Goal: Navigation & Orientation: Understand site structure

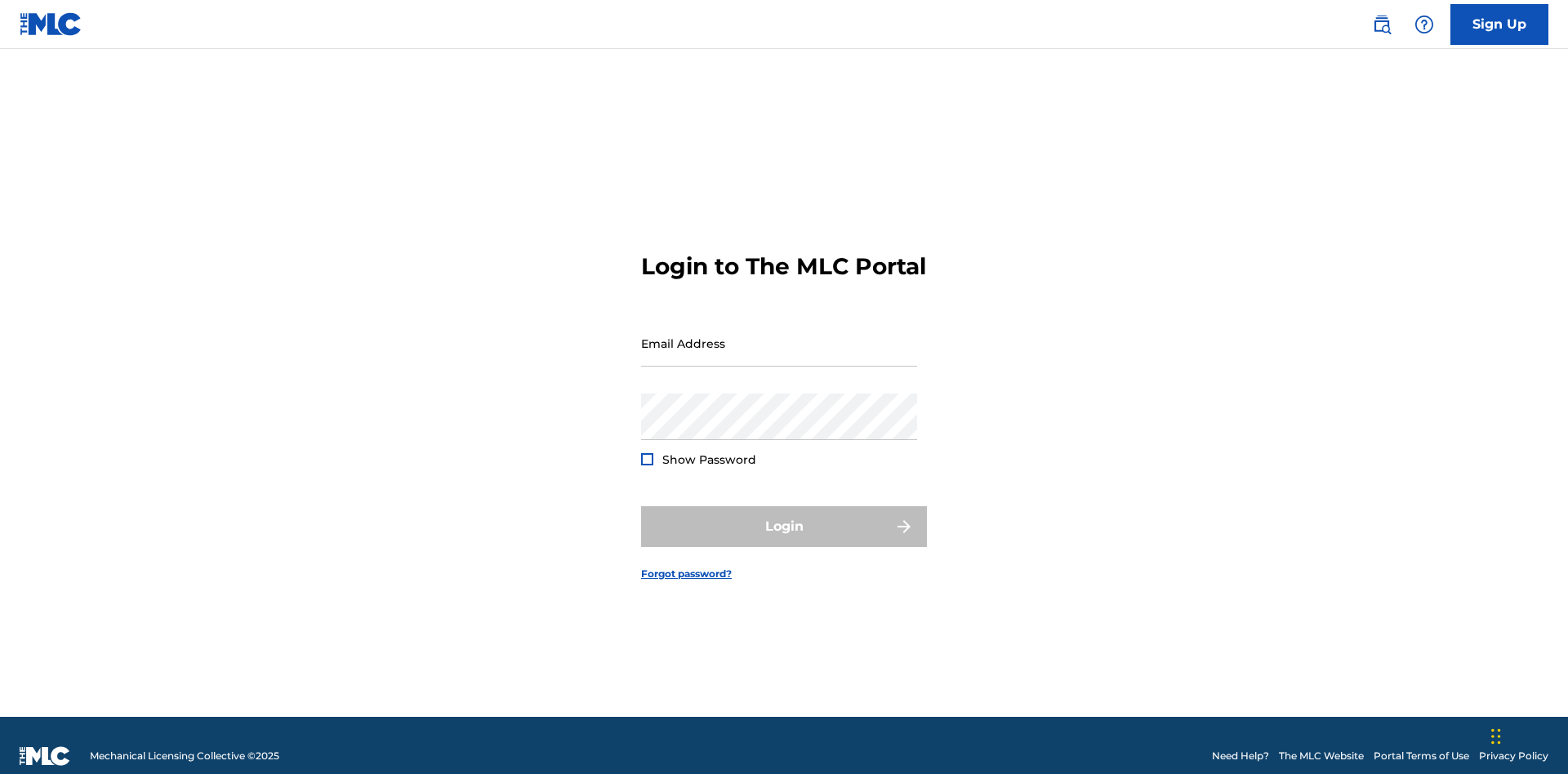
scroll to position [21, 0]
click at [779, 335] on input "Email Address" at bounding box center [779, 343] width 276 height 46
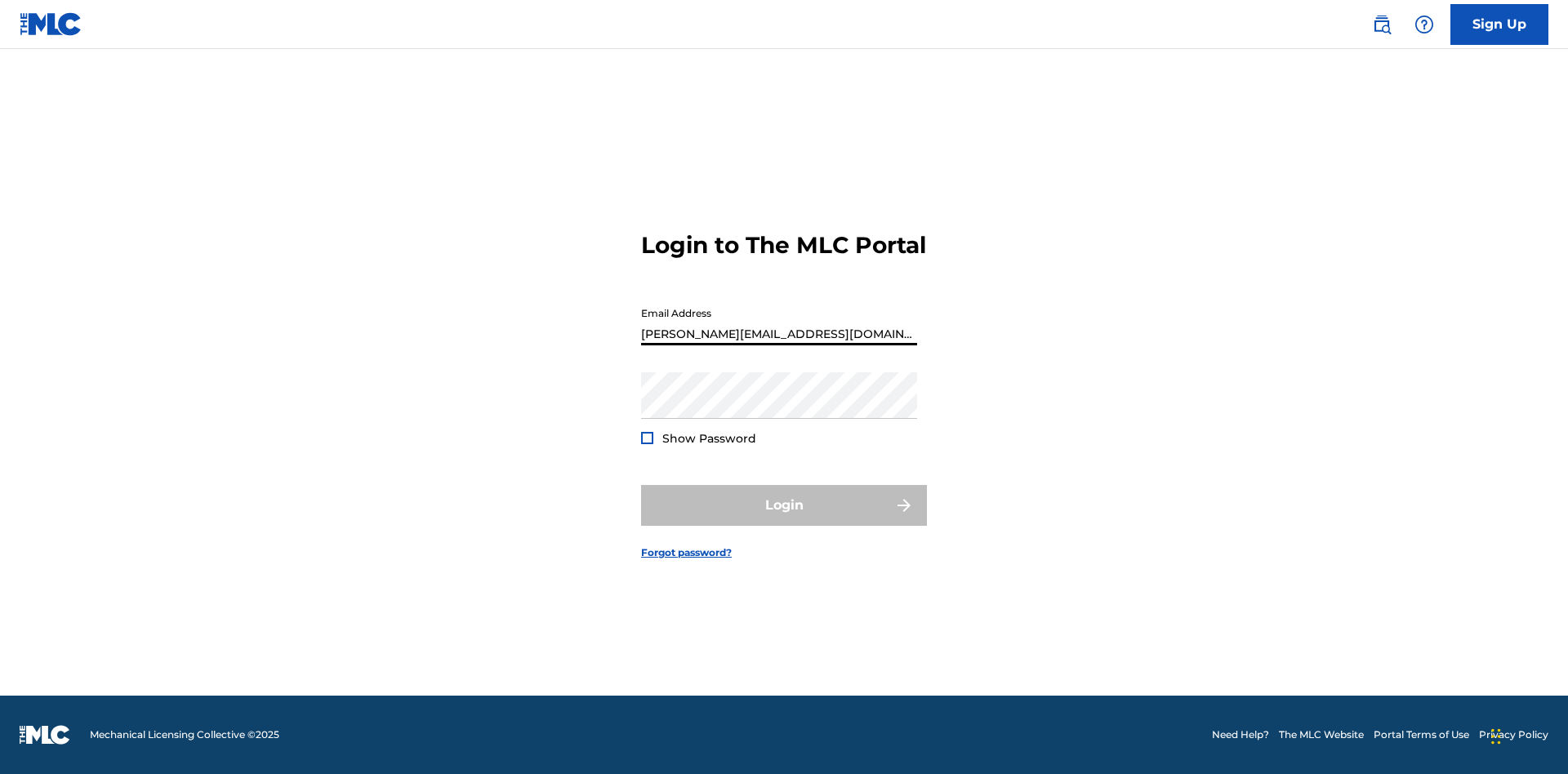
type input "[PERSON_NAME][EMAIL_ADDRESS][DOMAIN_NAME]"
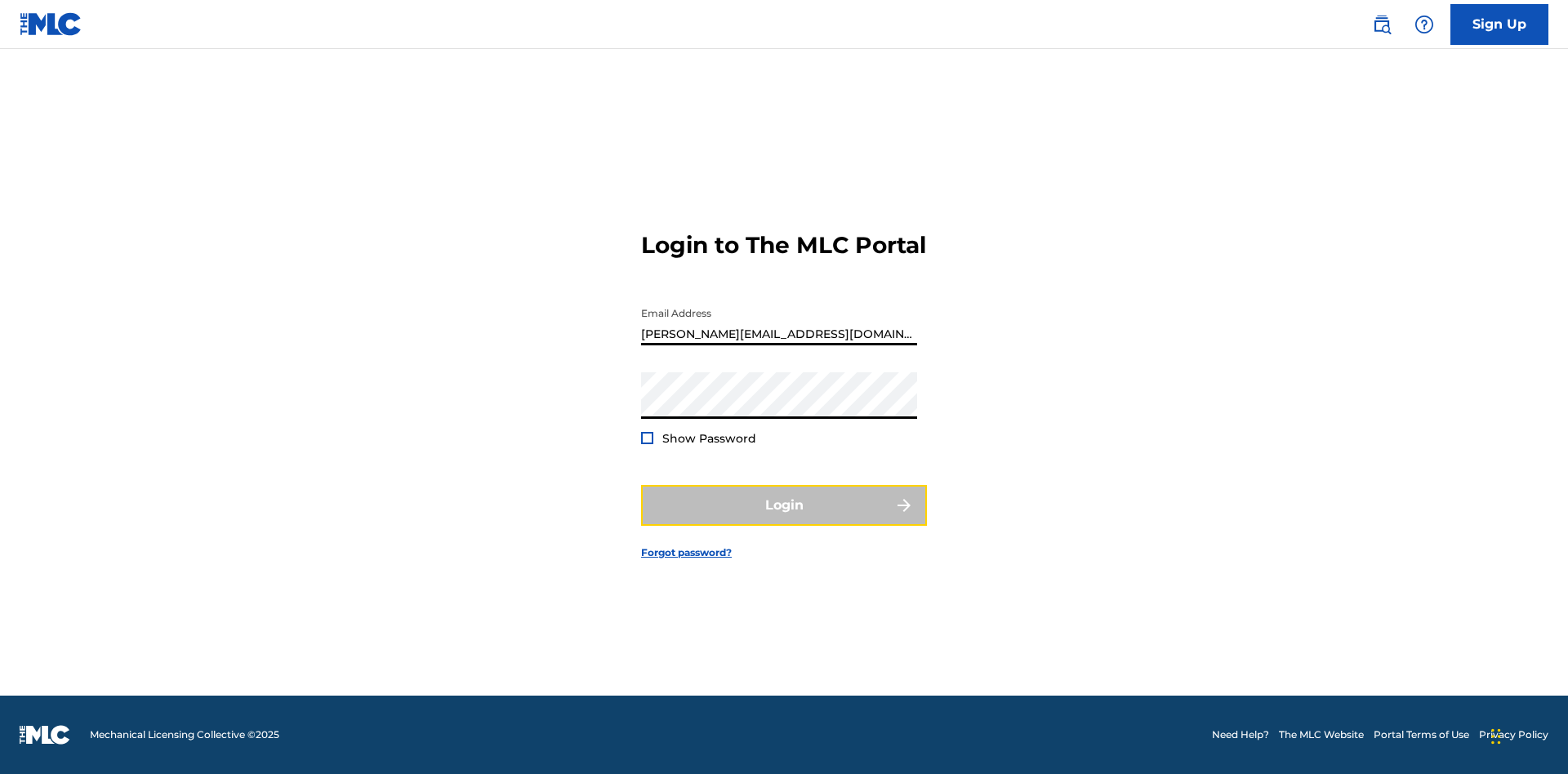
click at [784, 519] on button "Login" at bounding box center [784, 505] width 285 height 40
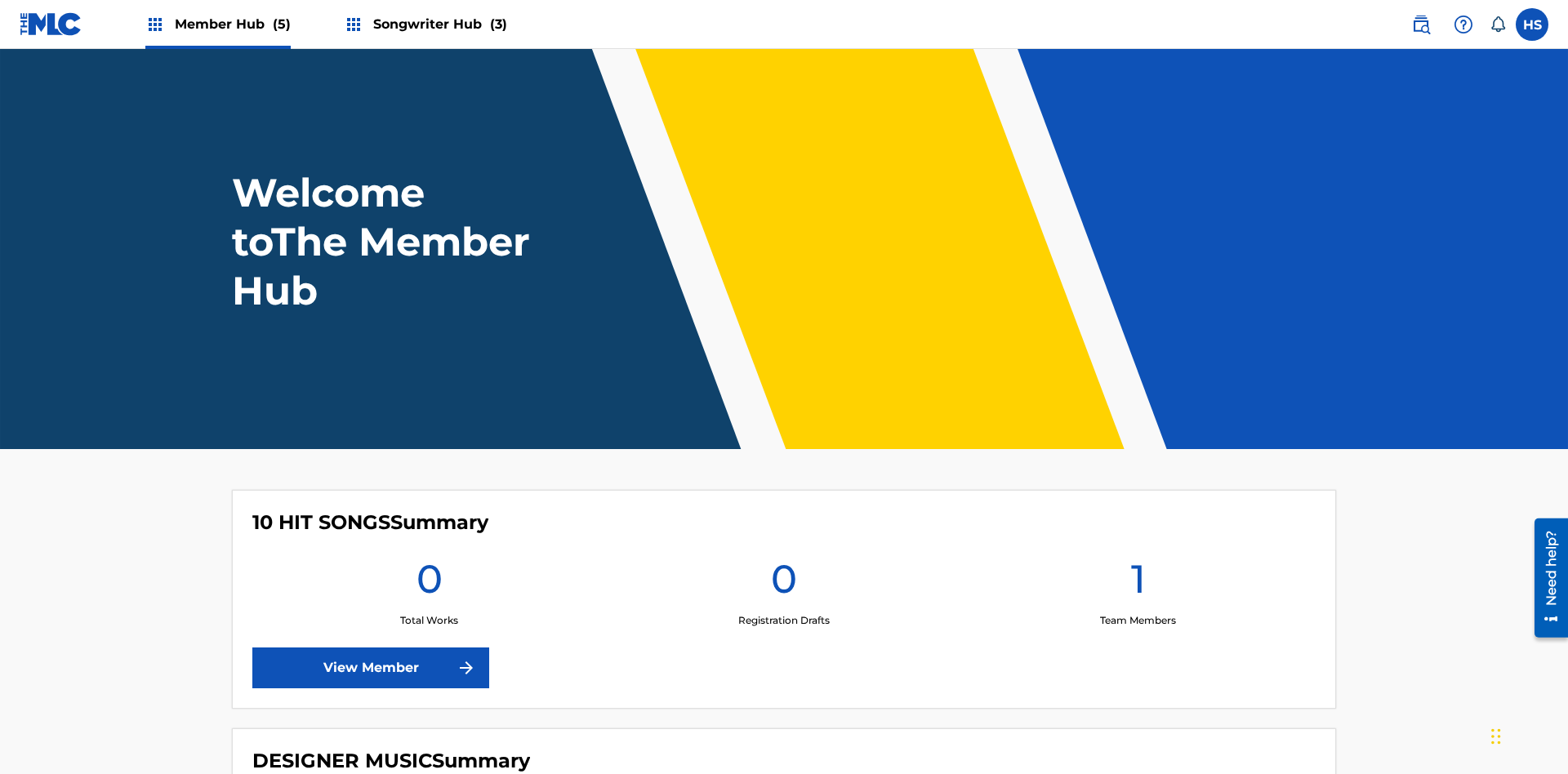
scroll to position [549, 0]
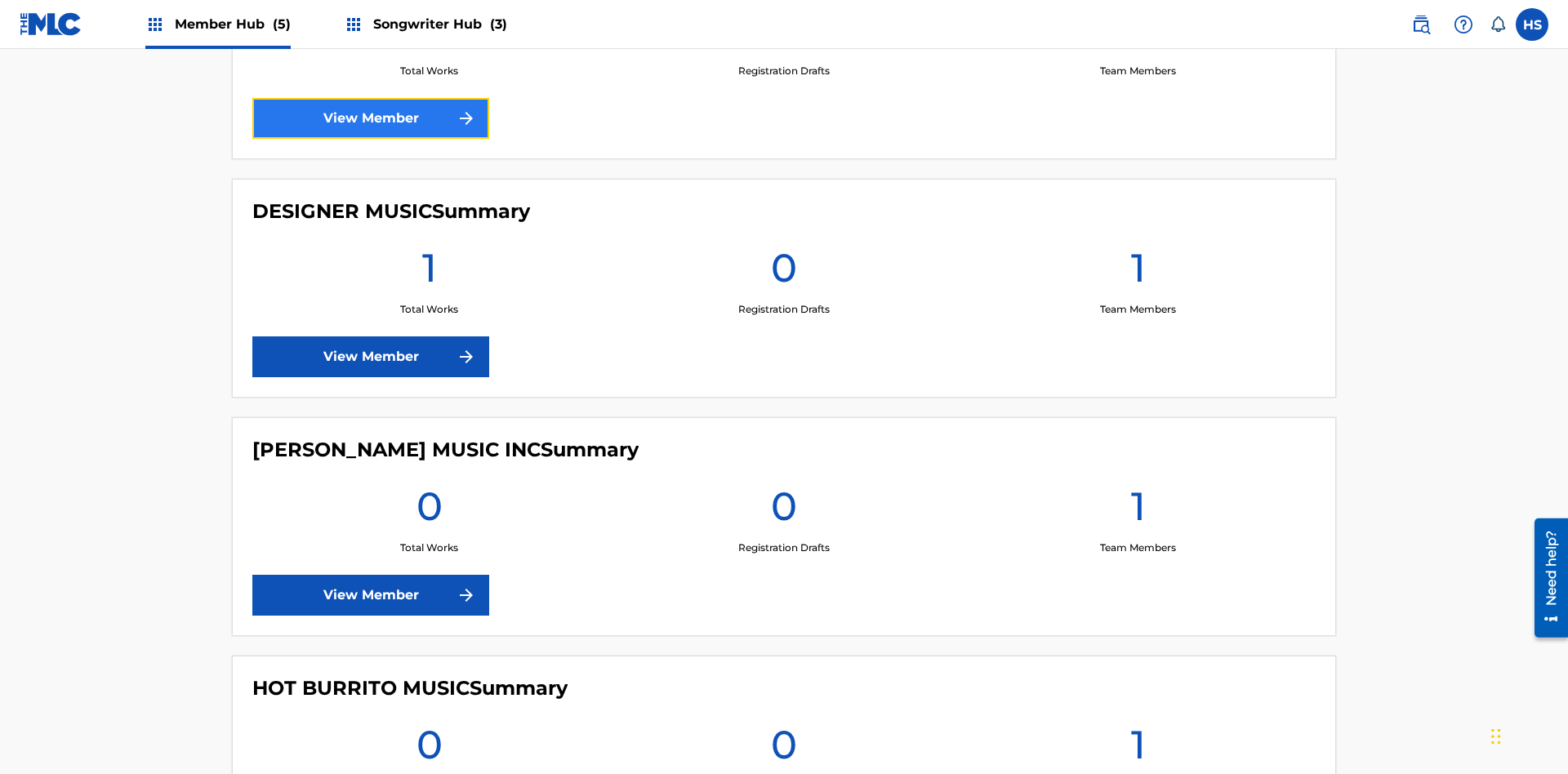
click at [370, 119] on link "View Member" at bounding box center [371, 119] width 237 height 40
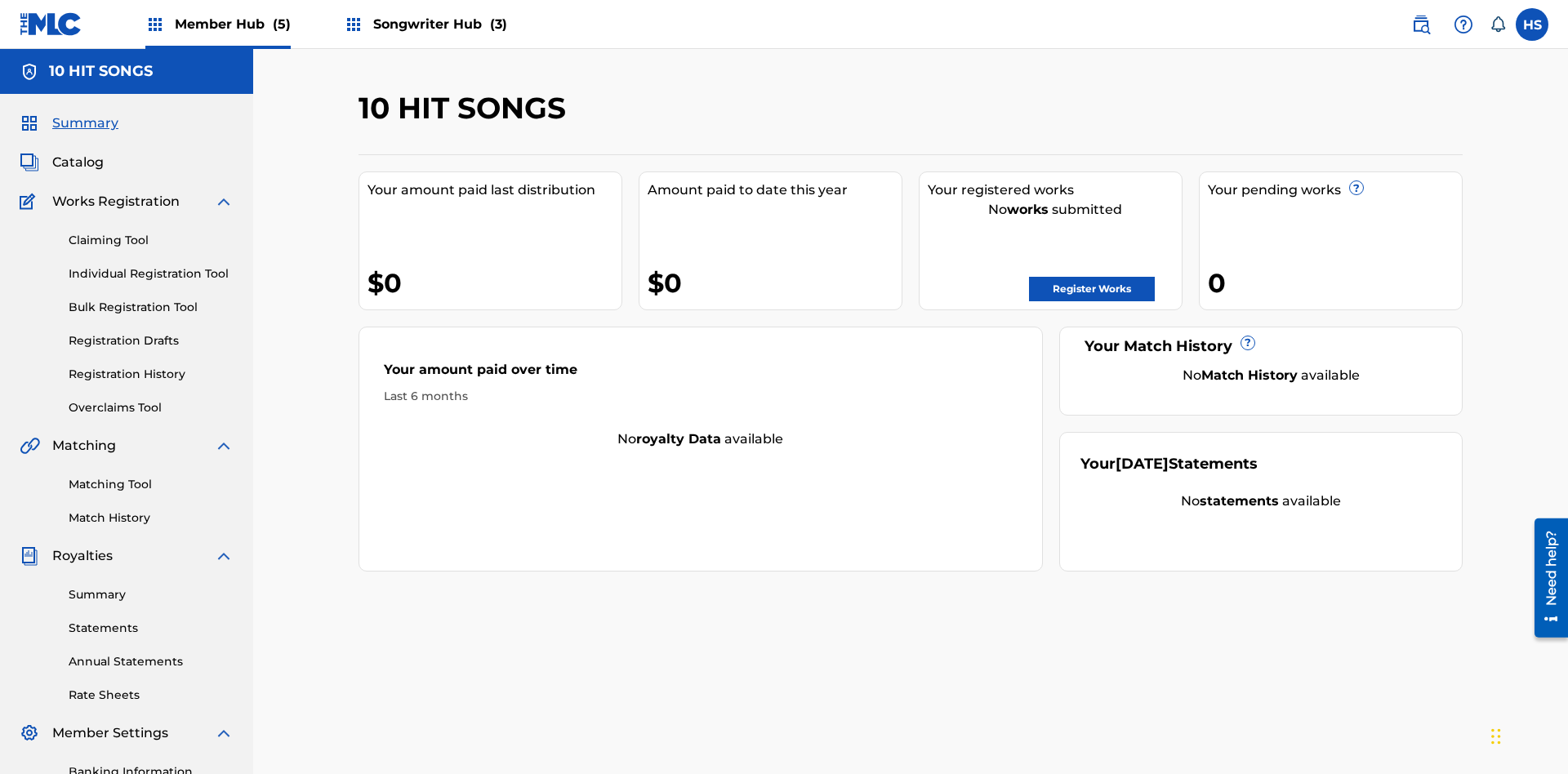
click at [438, 24] on span "Songwriter Hub (3)" at bounding box center [440, 23] width 134 height 18
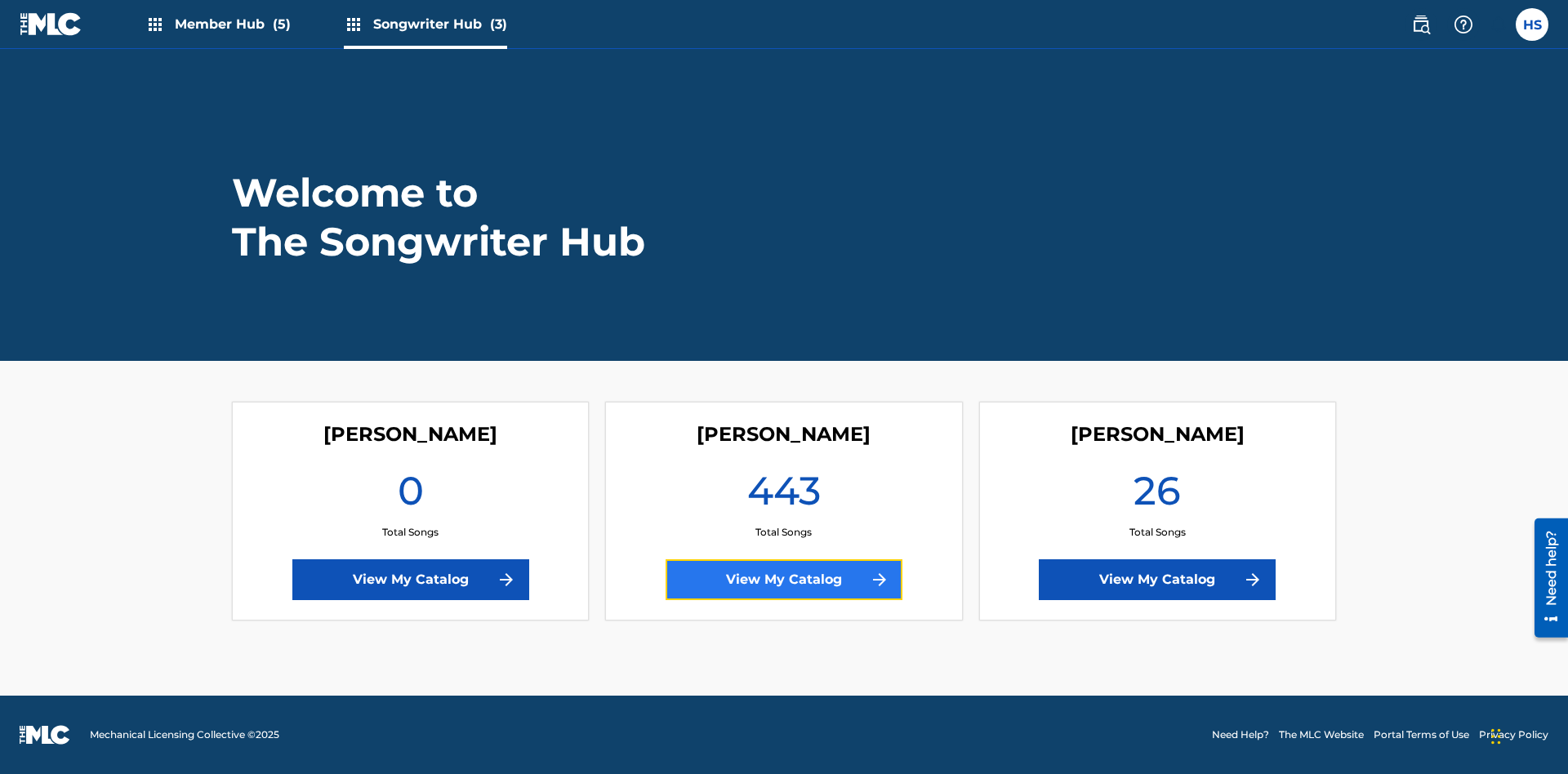
click at [784, 579] on link "View My Catalog" at bounding box center [784, 579] width 237 height 40
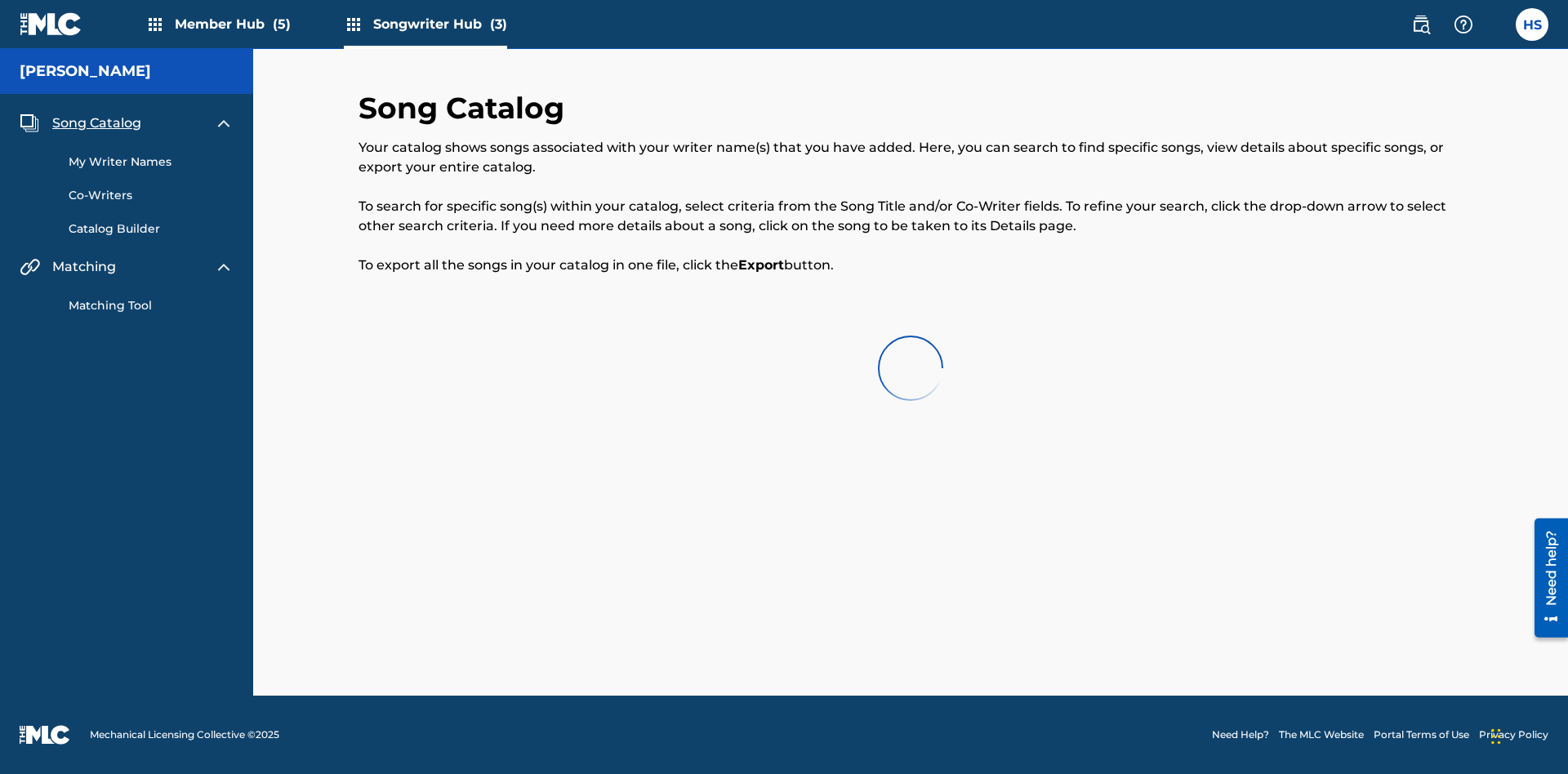
click at [96, 117] on span "Song Catalog" at bounding box center [96, 123] width 89 height 19
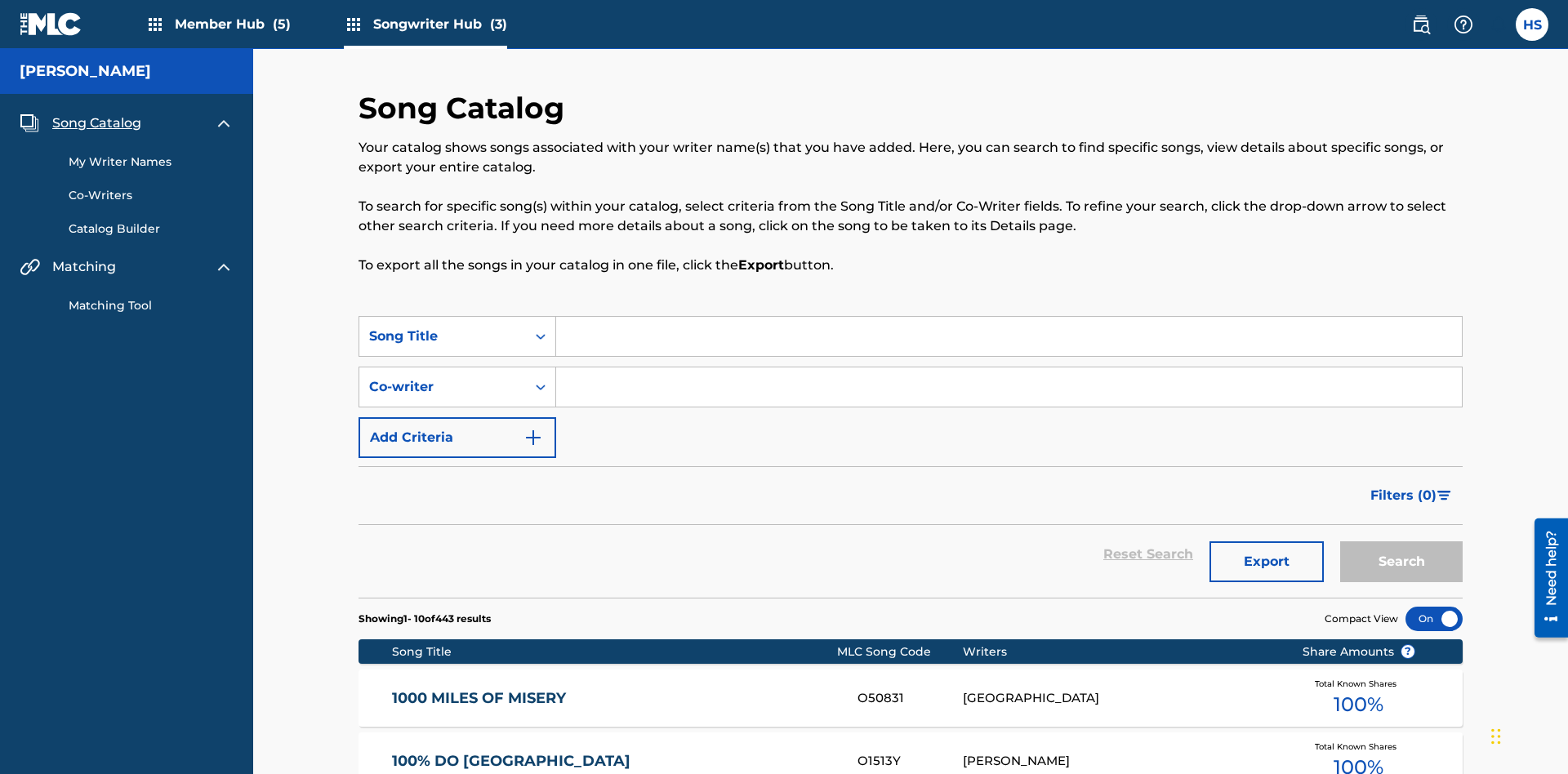
click at [151, 153] on link "My Writer Names" at bounding box center [150, 162] width 165 height 17
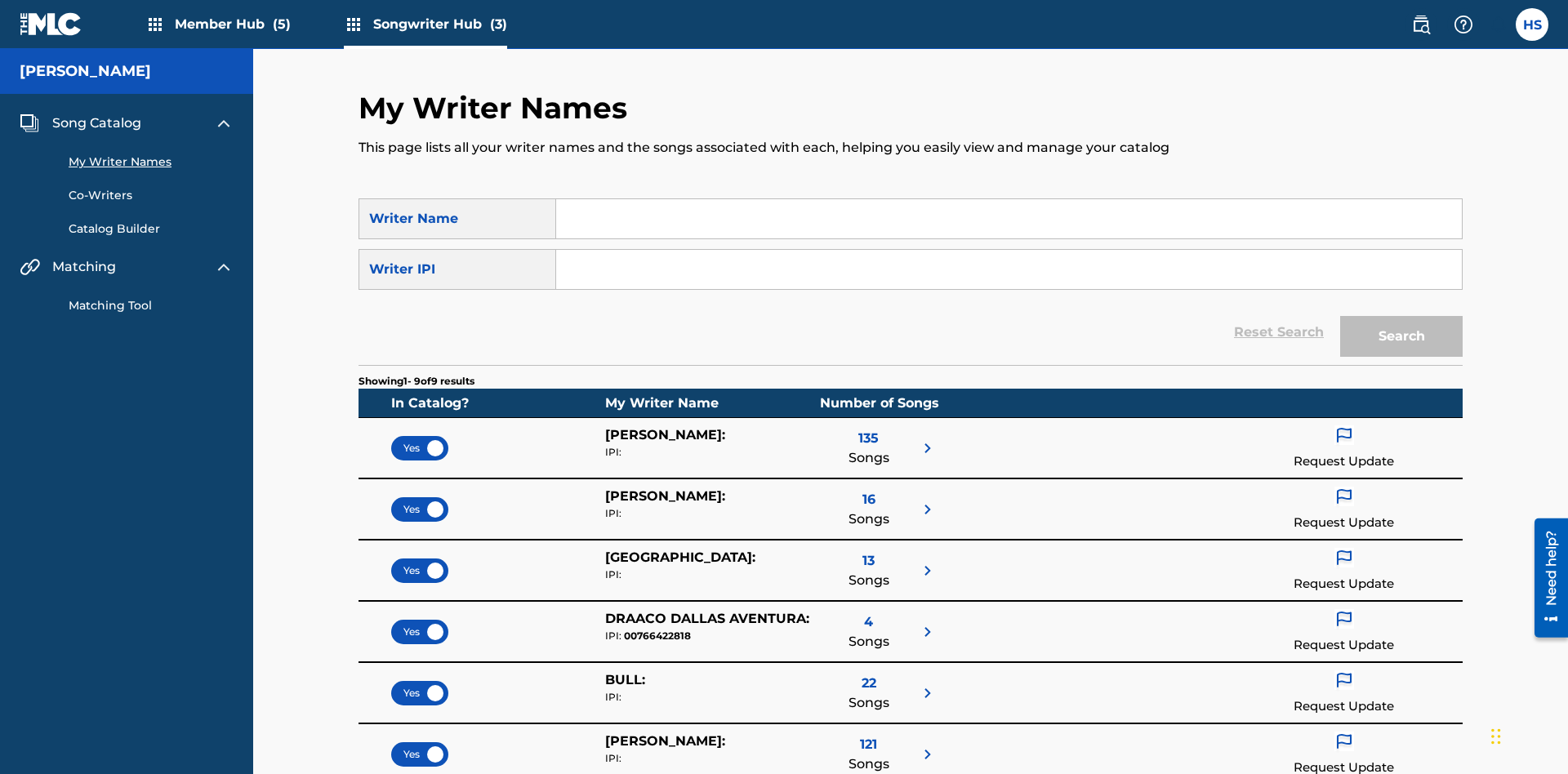
click at [151, 228] on link "Catalog Builder" at bounding box center [150, 229] width 165 height 17
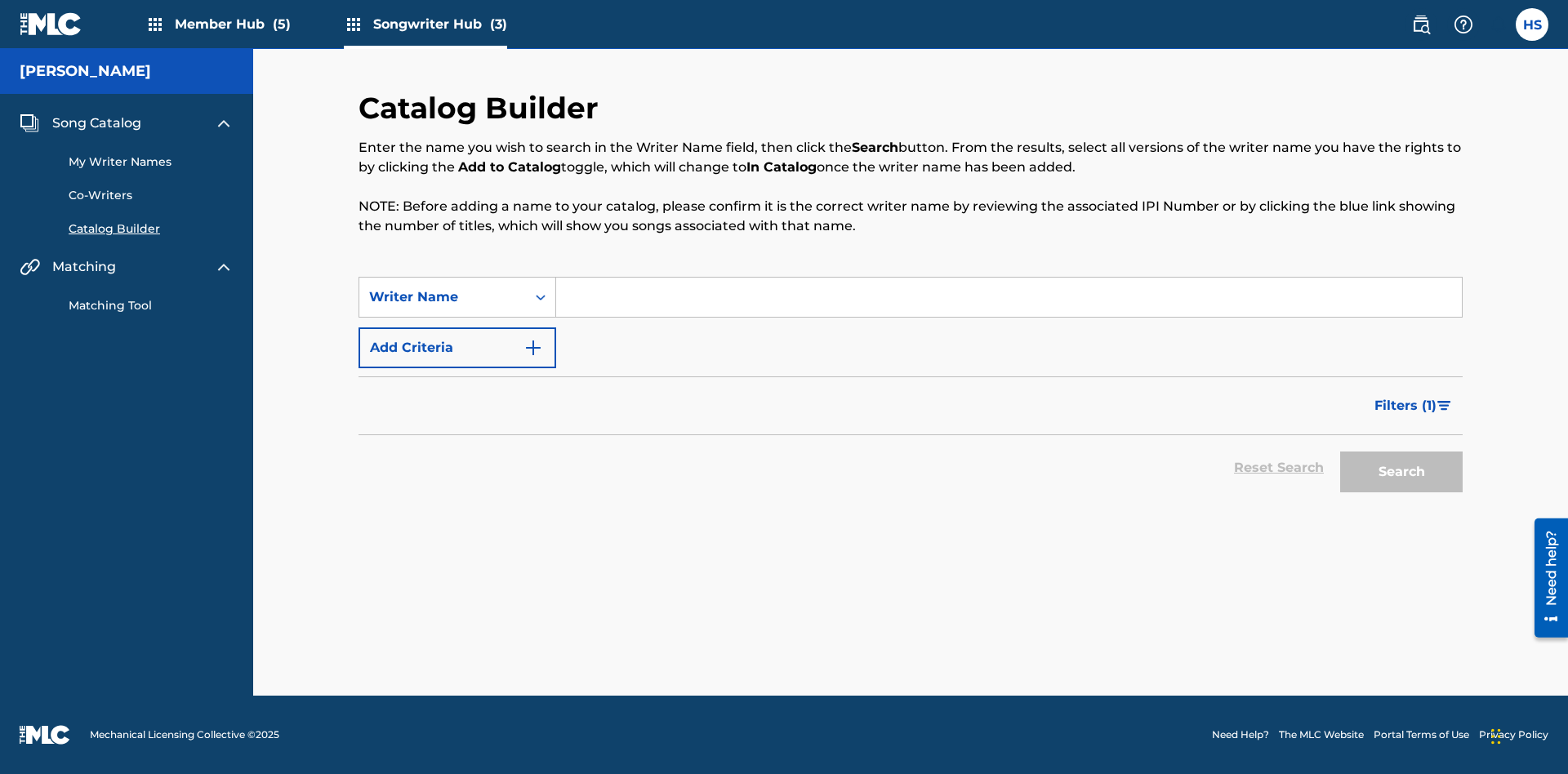
click at [151, 195] on link "Co-Writers" at bounding box center [150, 196] width 165 height 17
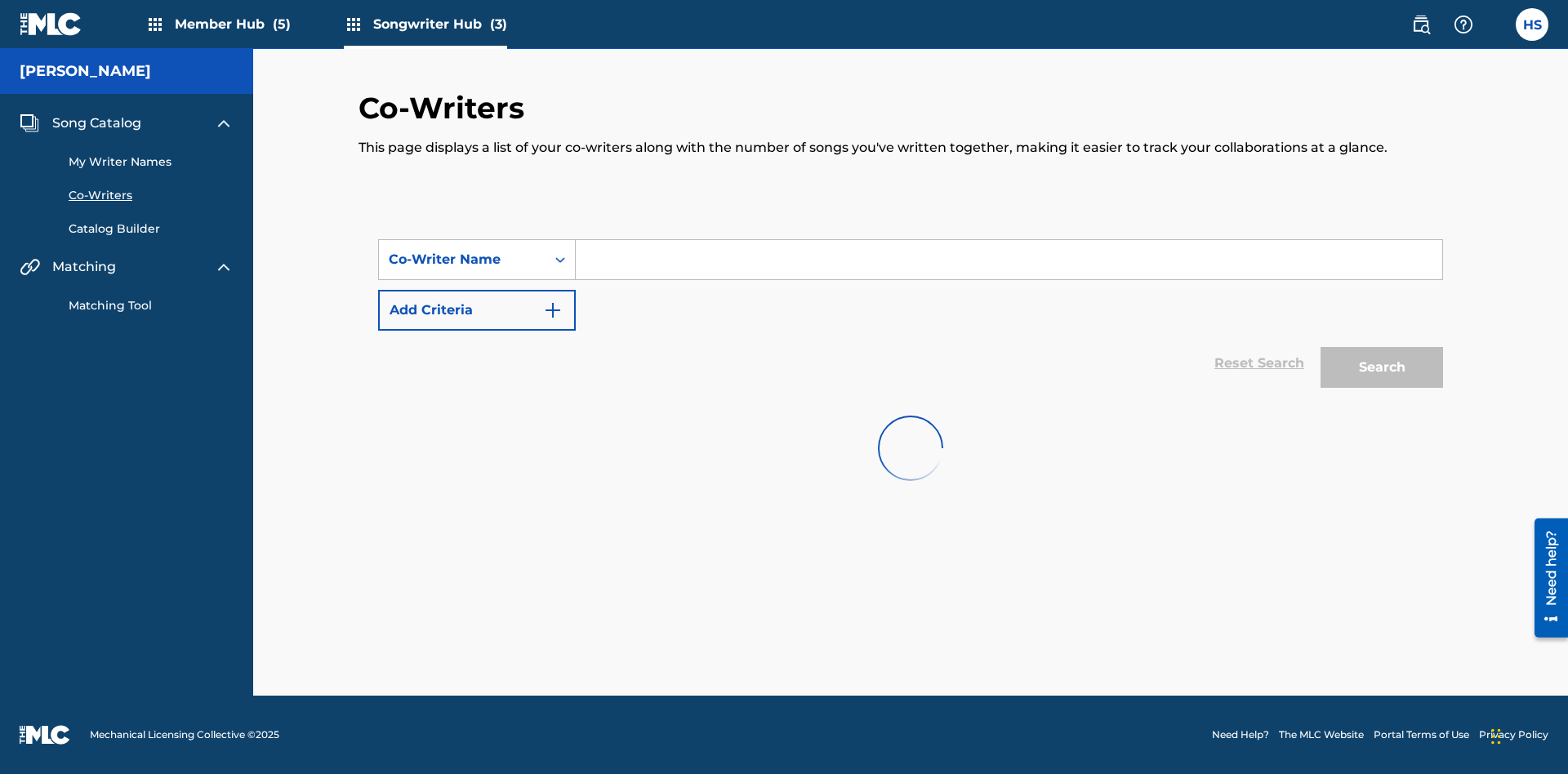
click at [151, 306] on link "Matching Tool" at bounding box center [150, 306] width 165 height 17
